Goal: Navigation & Orientation: Find specific page/section

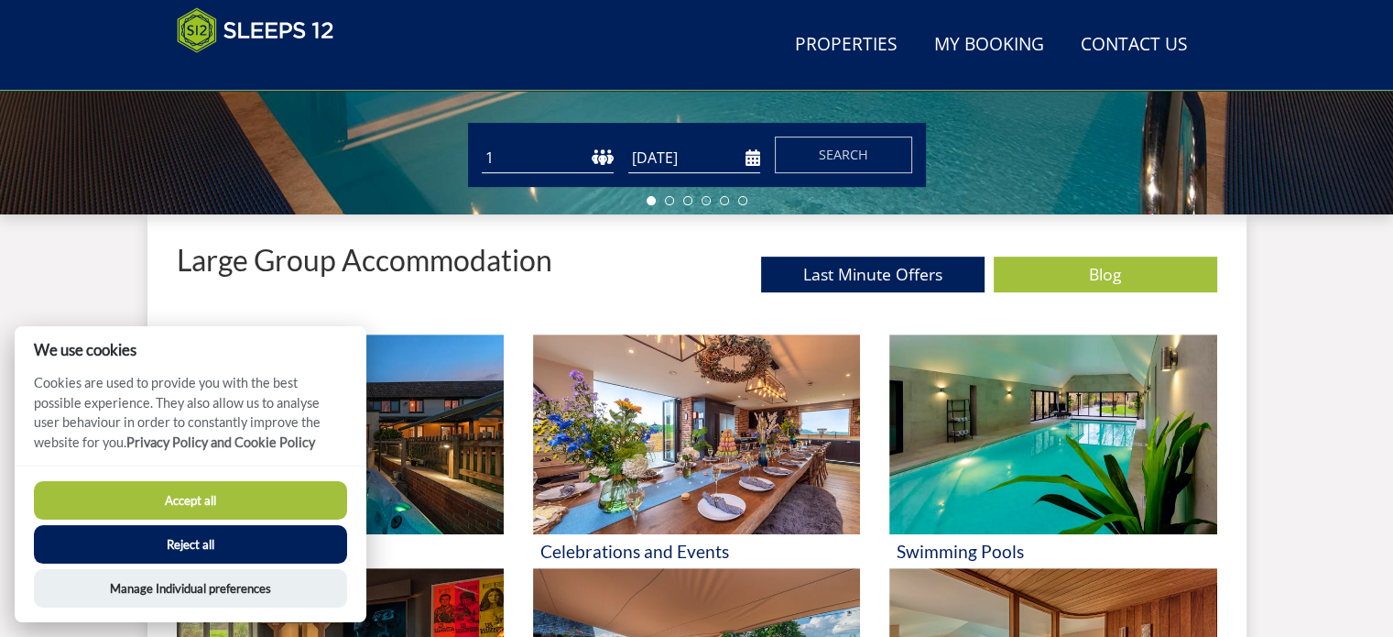
scroll to position [593, 0]
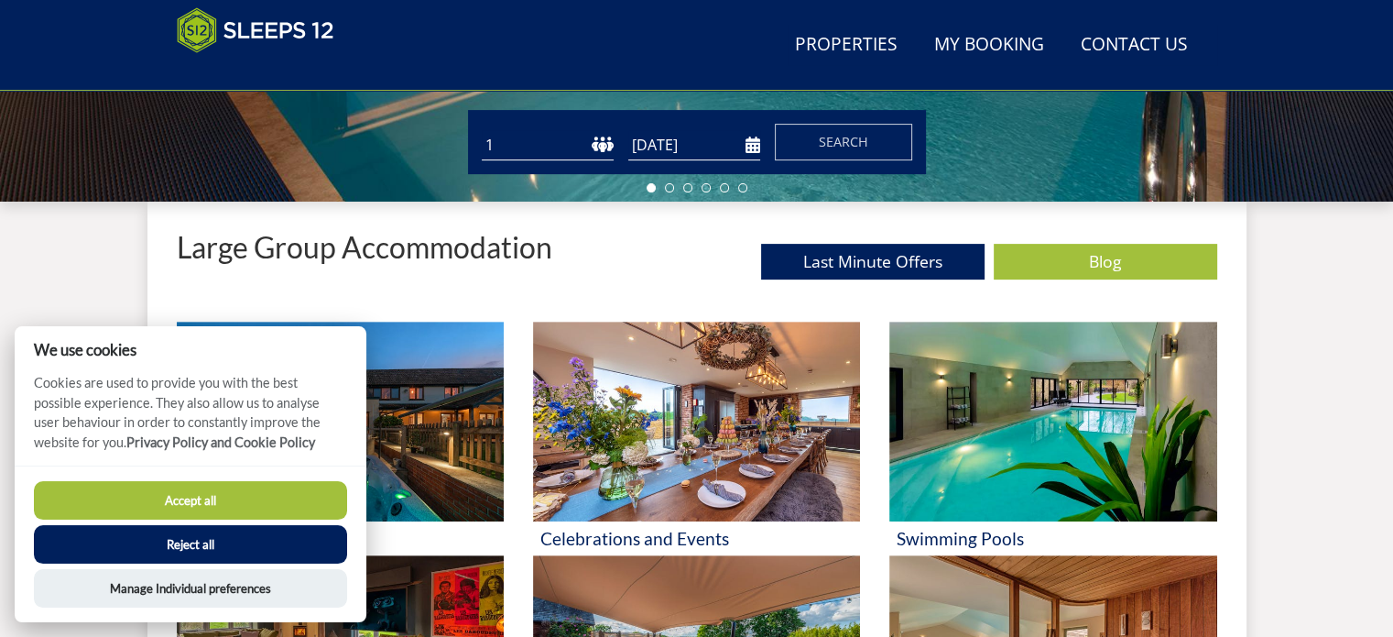
click at [136, 499] on button "Accept all" at bounding box center [190, 500] width 313 height 38
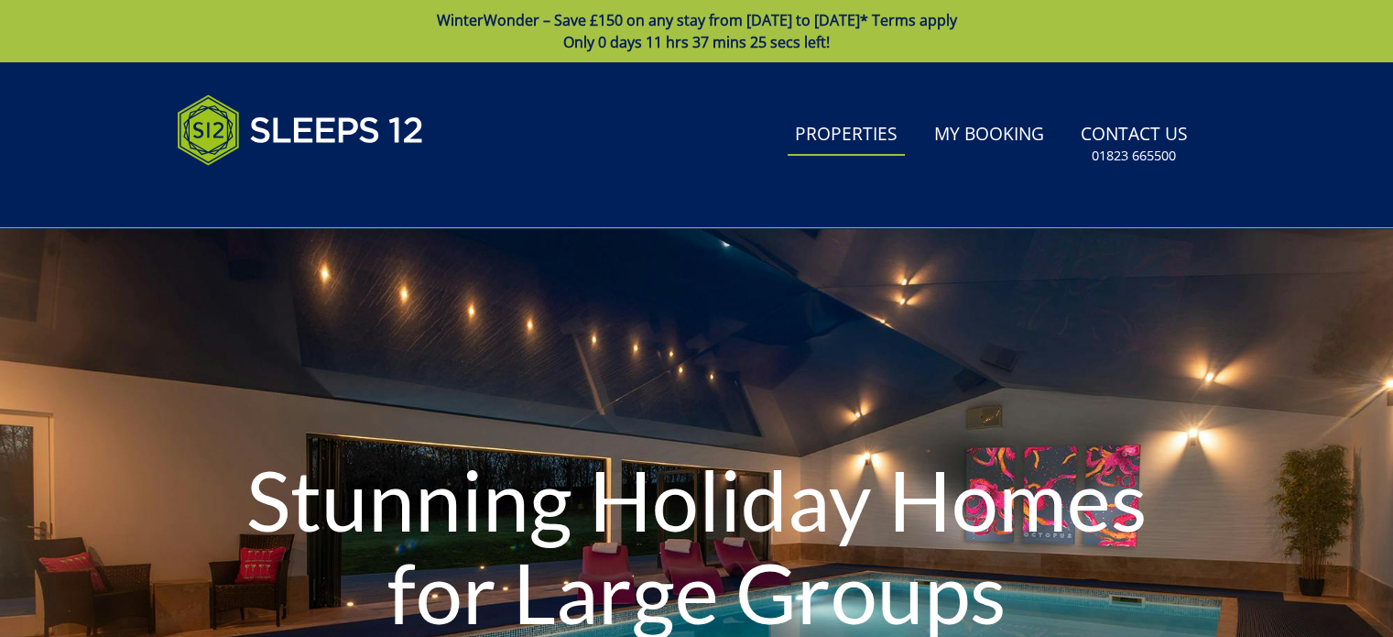
click at [853, 129] on link "Properties" at bounding box center [846, 135] width 117 height 41
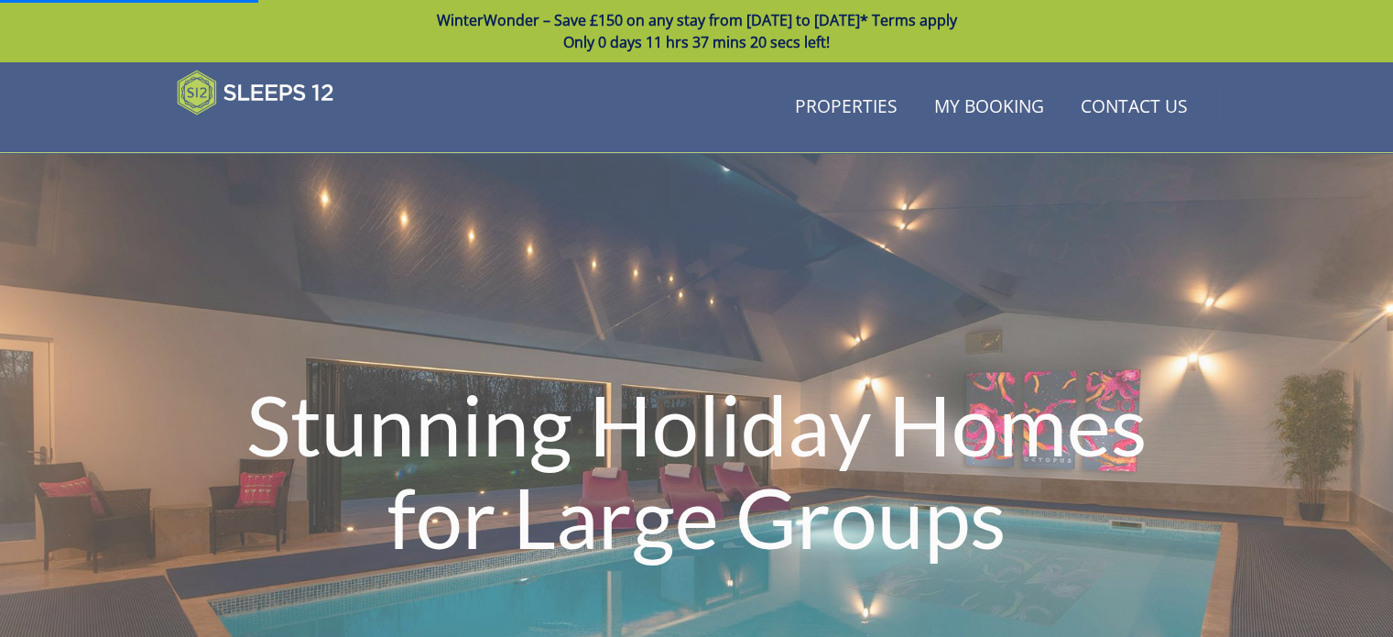
scroll to position [295, 0]
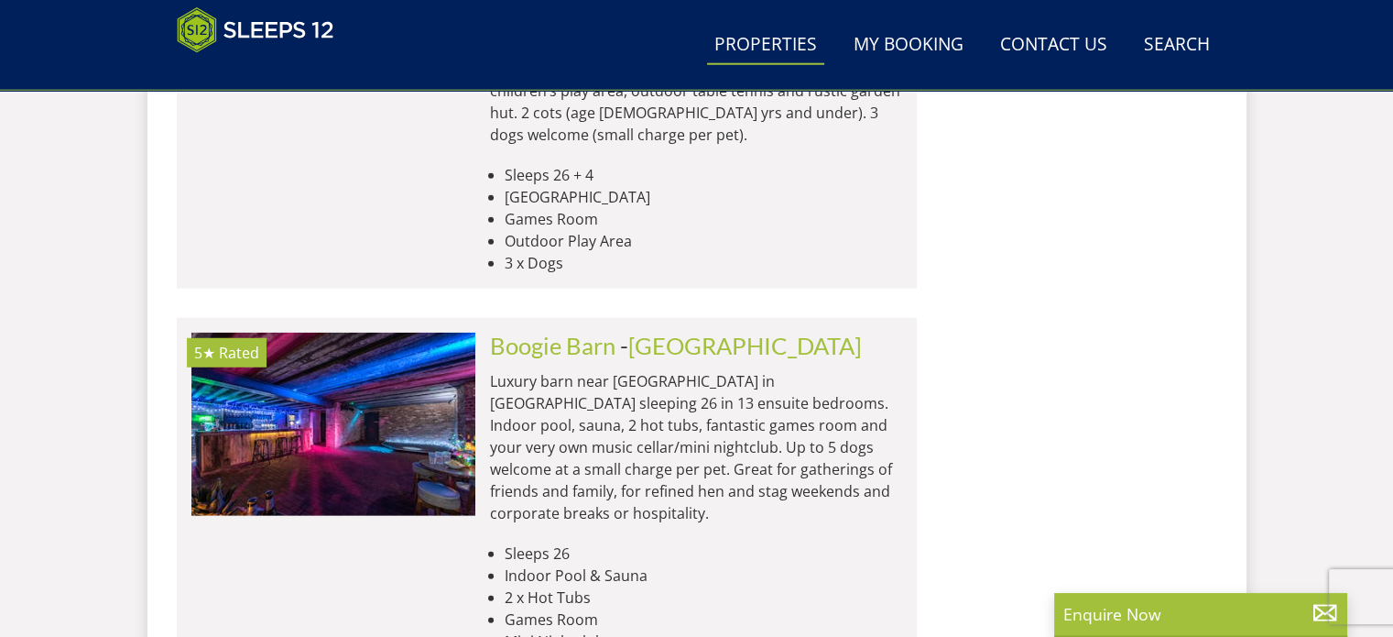
scroll to position [5130, 0]
